Goal: Information Seeking & Learning: Learn about a topic

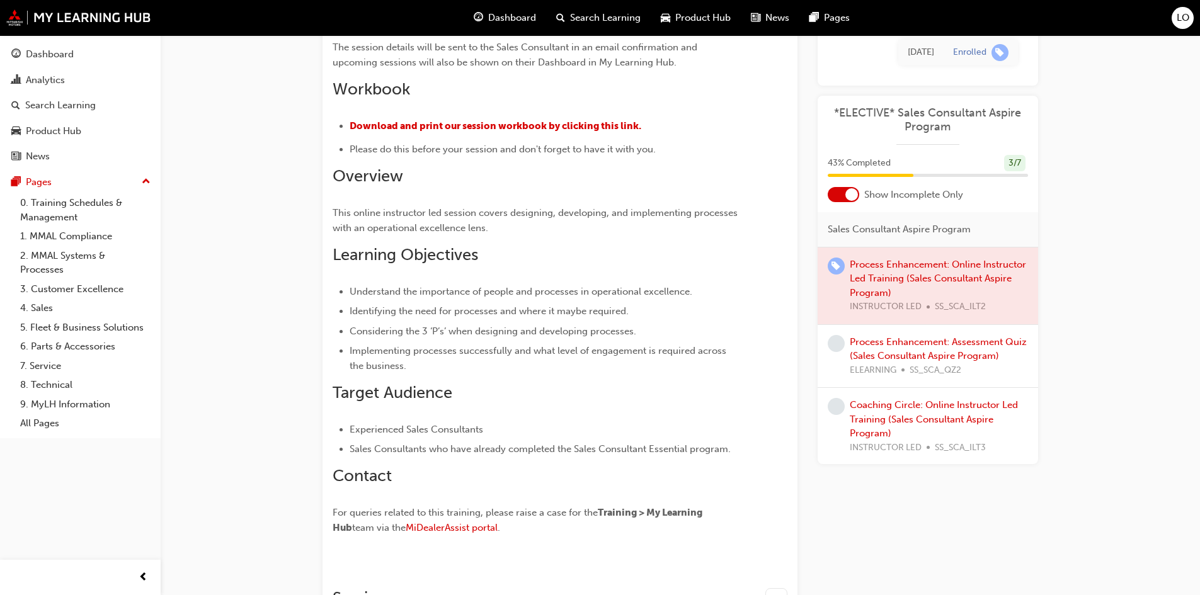
scroll to position [570, 0]
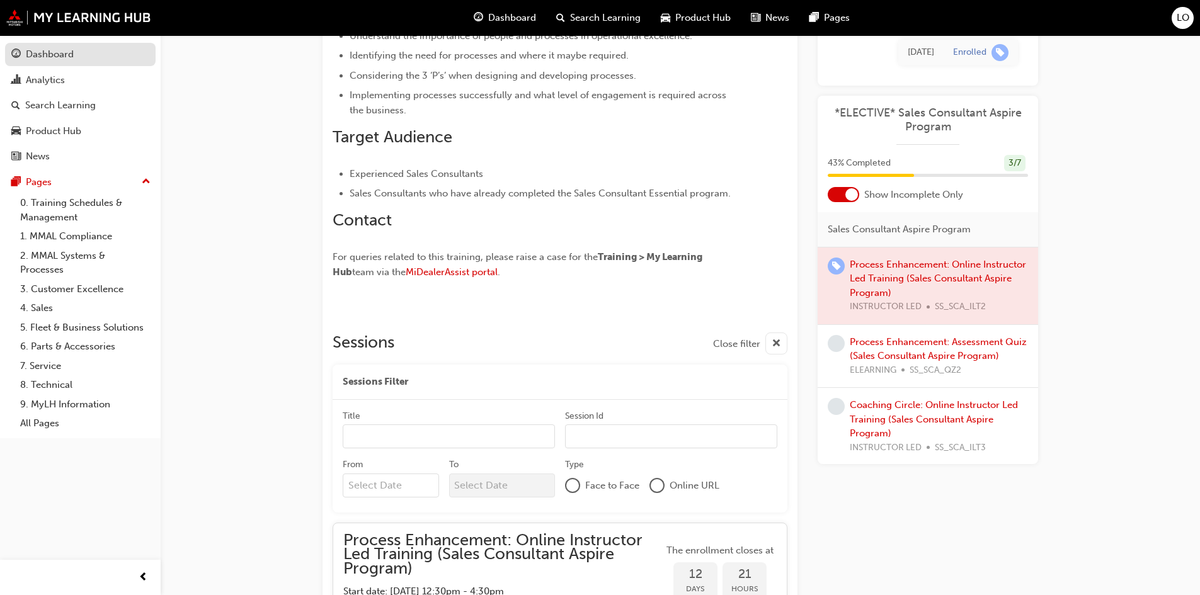
click at [18, 61] on div "button" at bounding box center [15, 55] width 9 height 16
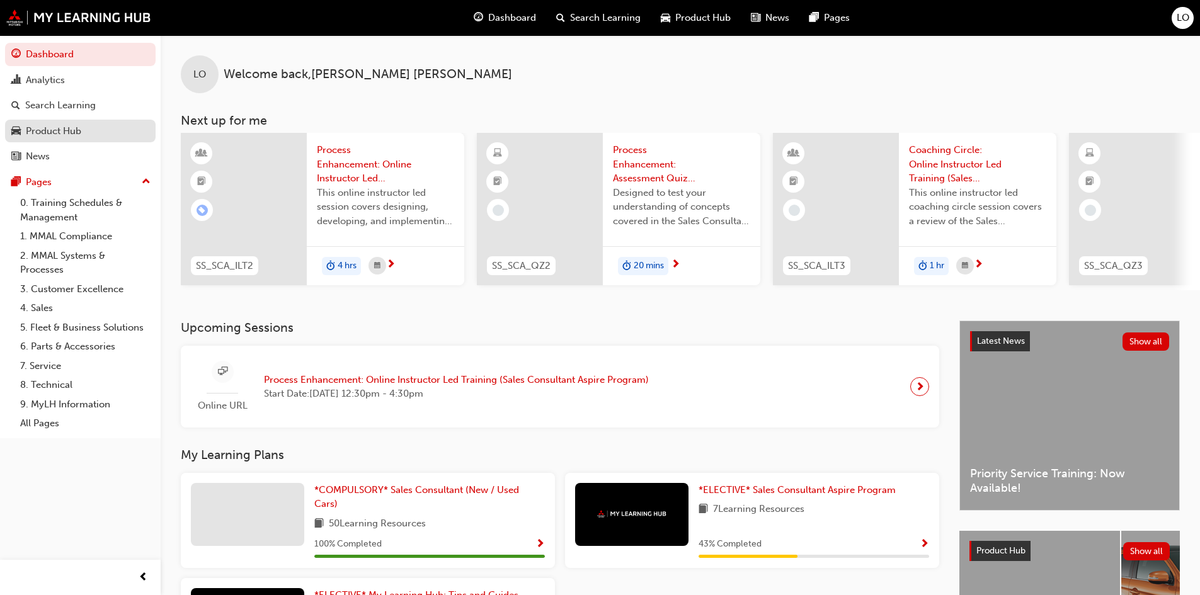
click at [66, 133] on div "Product Hub" at bounding box center [53, 131] width 55 height 14
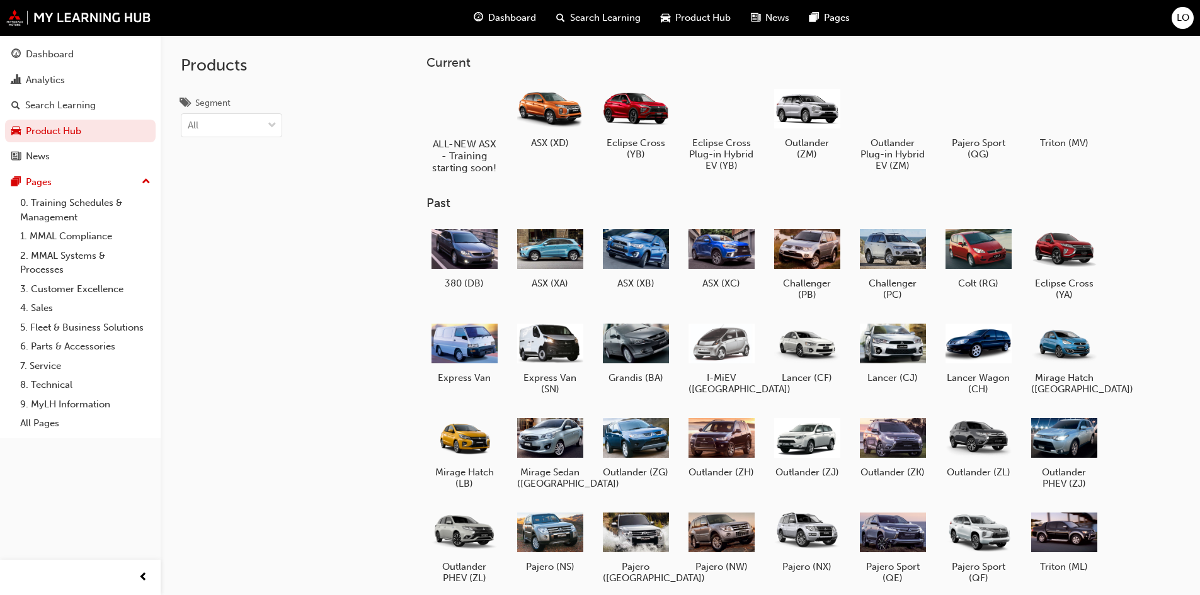
click at [452, 141] on h5 "ALL-NEW ASX - Training starting soon!" at bounding box center [464, 156] width 70 height 36
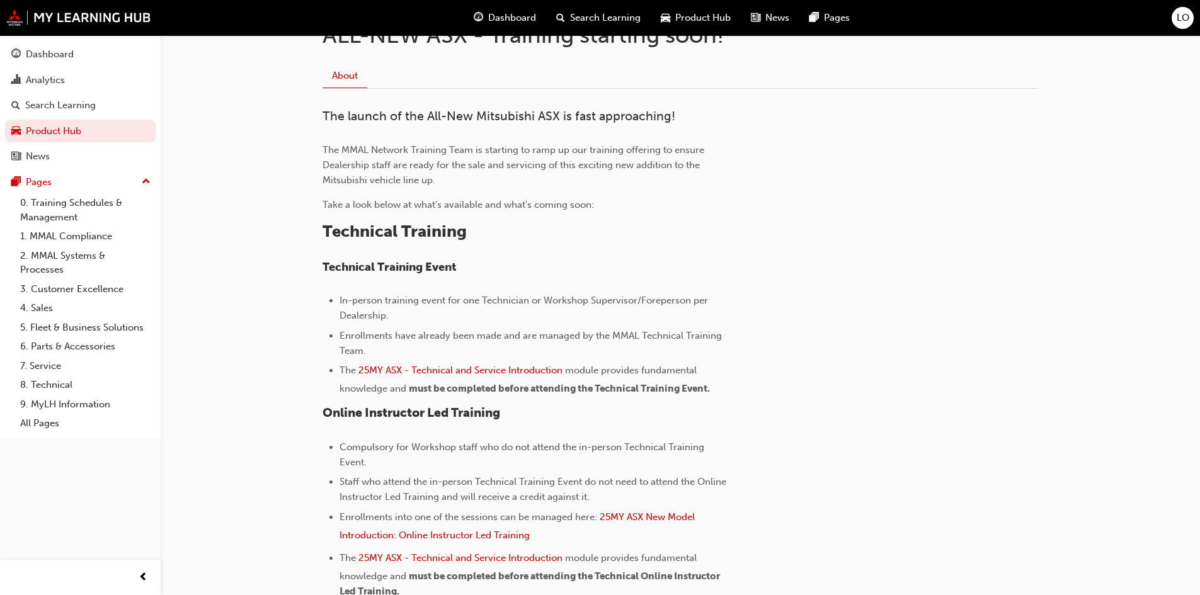
scroll to position [315, 0]
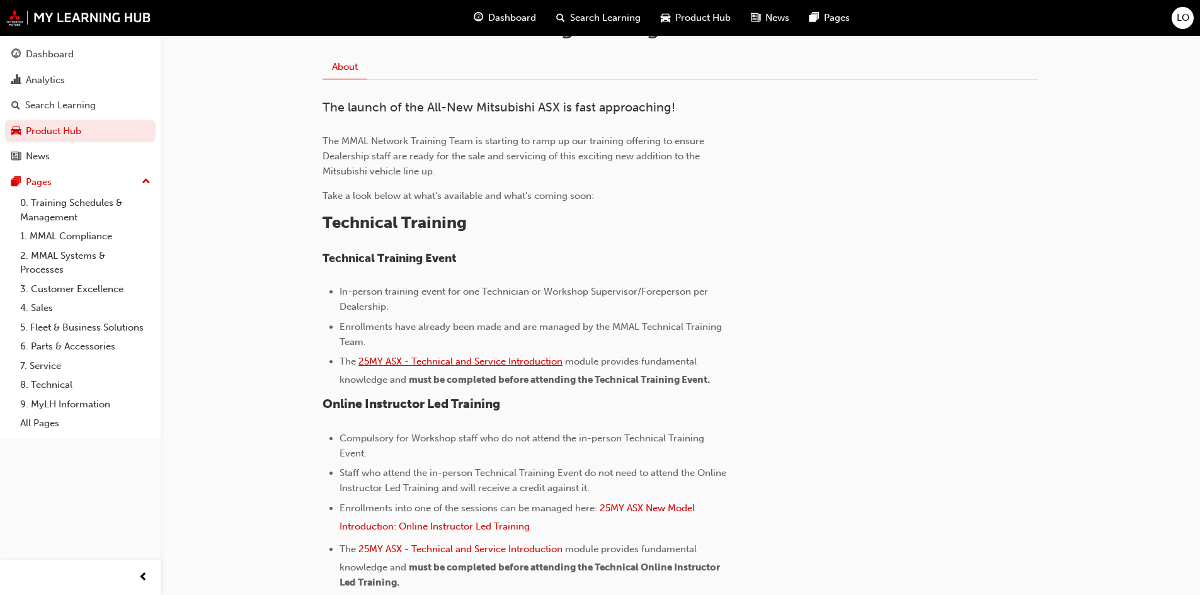
click at [458, 367] on span "25MY ASX - Technical and Service Introduction" at bounding box center [461, 361] width 204 height 11
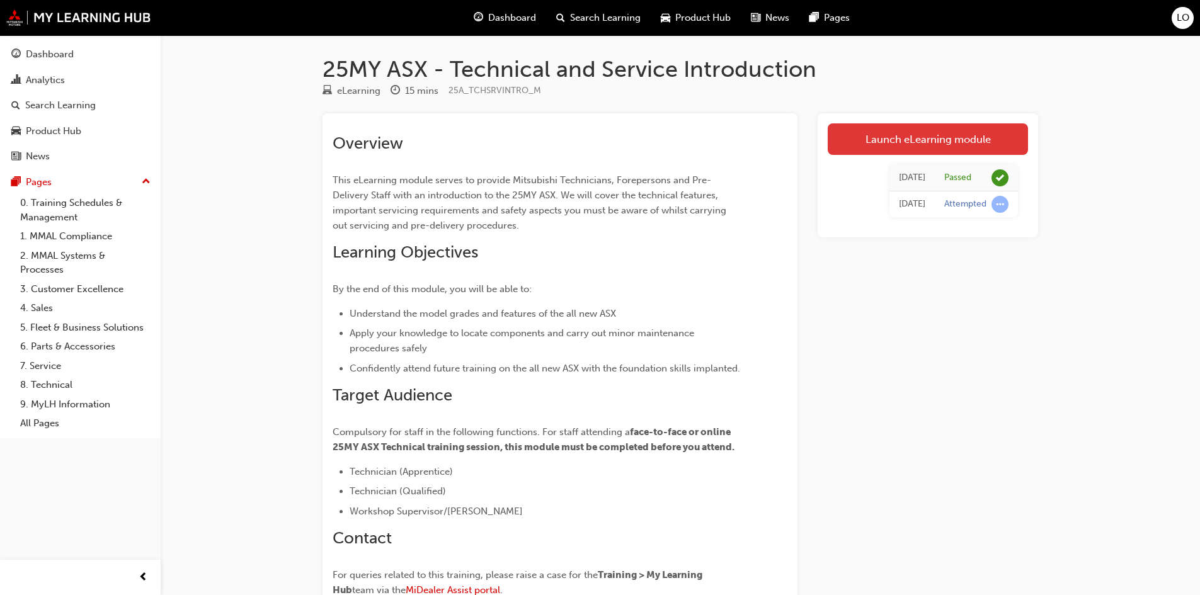
click at [909, 132] on link "Launch eLearning module" at bounding box center [928, 139] width 200 height 32
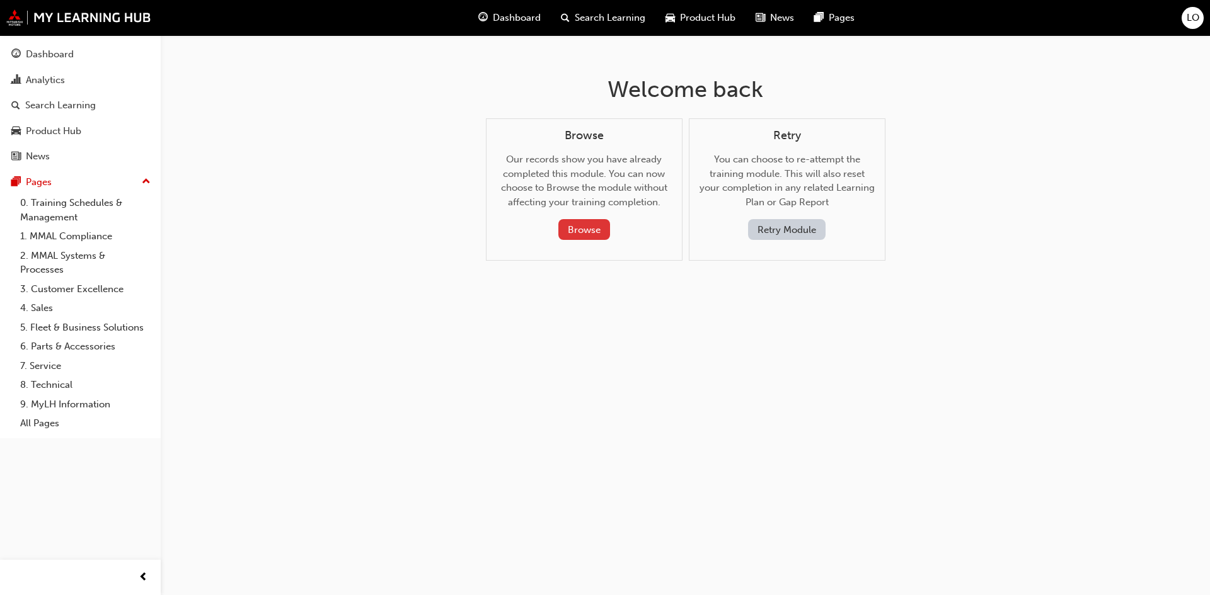
click at [576, 231] on button "Browse" at bounding box center [584, 229] width 52 height 21
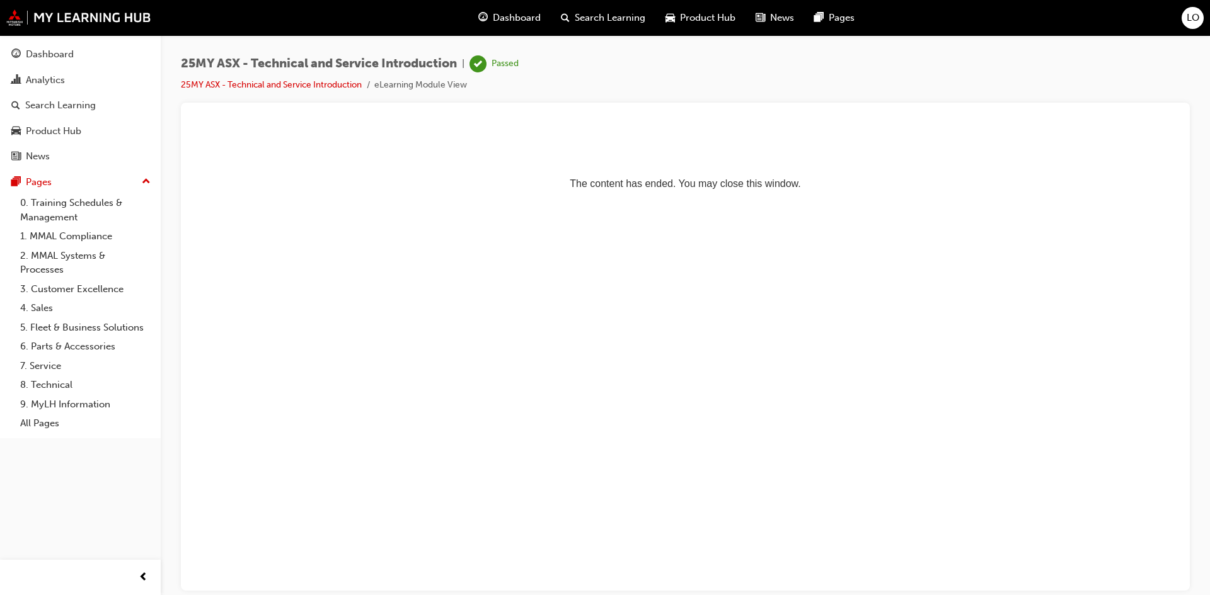
click at [465, 199] on html "The content has ended. You may close this window." at bounding box center [685, 160] width 989 height 77
